Goal: Information Seeking & Learning: Find specific fact

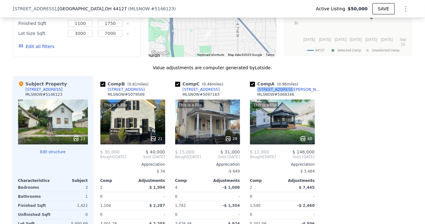
scroll to position [679, 0]
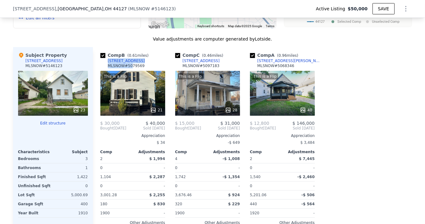
drag, startPoint x: 128, startPoint y: 69, endPoint x: 101, endPoint y: 70, distance: 26.8
click at [101, 70] on div "Comp B ( 0.61 miles) [STREET_ADDRESS]" at bounding box center [133, 61] width 65 height 19
click at [129, 42] on div "Value adjustments are computer generated by Lotside ." at bounding box center [213, 39] width 400 height 6
drag, startPoint x: 127, startPoint y: 67, endPoint x: 106, endPoint y: 69, distance: 21.6
click at [106, 69] on div "Comp B ( 0.61 miles) [STREET_ADDRESS]" at bounding box center [133, 61] width 65 height 19
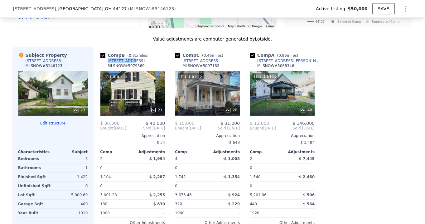
copy div "[STREET_ADDRESS]"
click at [206, 68] on div "Comp C ( 0.46 miles) [STREET_ADDRESS] # 5097183" at bounding box center [207, 61] width 65 height 19
drag, startPoint x: 205, startPoint y: 70, endPoint x: 194, endPoint y: 71, distance: 11.6
click at [194, 71] on div "Comp C ( 0.46 miles) [STREET_ADDRESS] # 5097183" at bounding box center [207, 61] width 65 height 19
click at [233, 57] on div "Comp C ( 0.46 miles) [STREET_ADDRESS] This is a Flip 28 $ 15,000 $ 31,000 Bough…" at bounding box center [208, 147] width 70 height 201
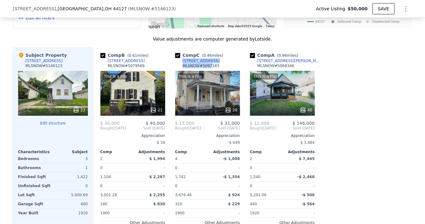
drag, startPoint x: 207, startPoint y: 69, endPoint x: 179, endPoint y: 71, distance: 28.2
click at [179, 71] on div "Comp C ( 0.46 miles) [STREET_ADDRESS] # 5097183" at bounding box center [207, 61] width 65 height 19
copy div "[STREET_ADDRESS]"
click at [284, 68] on div "Comp A ( 0.96 miles) [STREET_ADDRESS][GEOGRAPHIC_DATA][PERSON_NAME]" at bounding box center [282, 61] width 65 height 19
drag, startPoint x: 282, startPoint y: 68, endPoint x: 254, endPoint y: 69, distance: 28.4
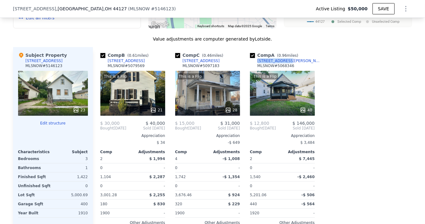
click at [254, 69] on div "Comp A ( 0.96 miles) [STREET_ADDRESS][GEOGRAPHIC_DATA][PERSON_NAME]" at bounding box center [282, 61] width 65 height 19
copy div "[STREET_ADDRESS][PERSON_NAME]"
